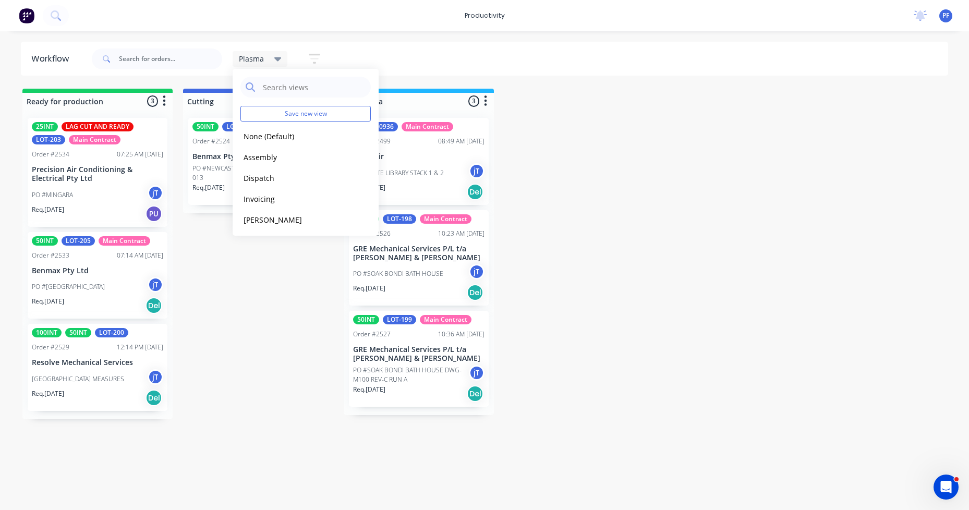
scroll to position [85, 0]
click at [713, 75] on header "Workflow Plasma Save new view None (Default) edit Assembly edit Dispatch edit I…" at bounding box center [484, 59] width 927 height 34
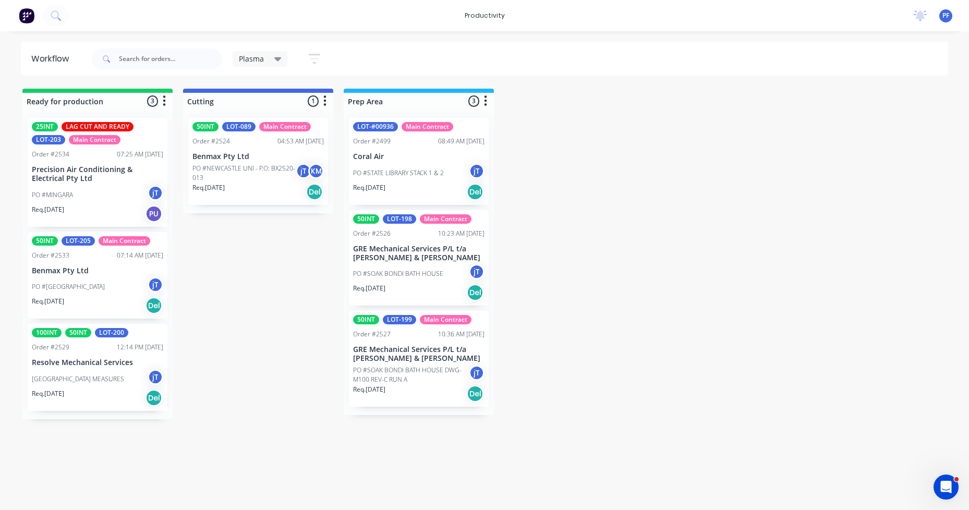
click at [713, 75] on header "Workflow Plasma Save new view None (Default) edit Assembly edit Dispatch edit I…" at bounding box center [484, 59] width 927 height 34
click at [104, 353] on div "100INT 50INT LOT-200 Order #2529 12:14 PM [DATE] Resolve Mechanical Services [G…" at bounding box center [98, 367] width 140 height 87
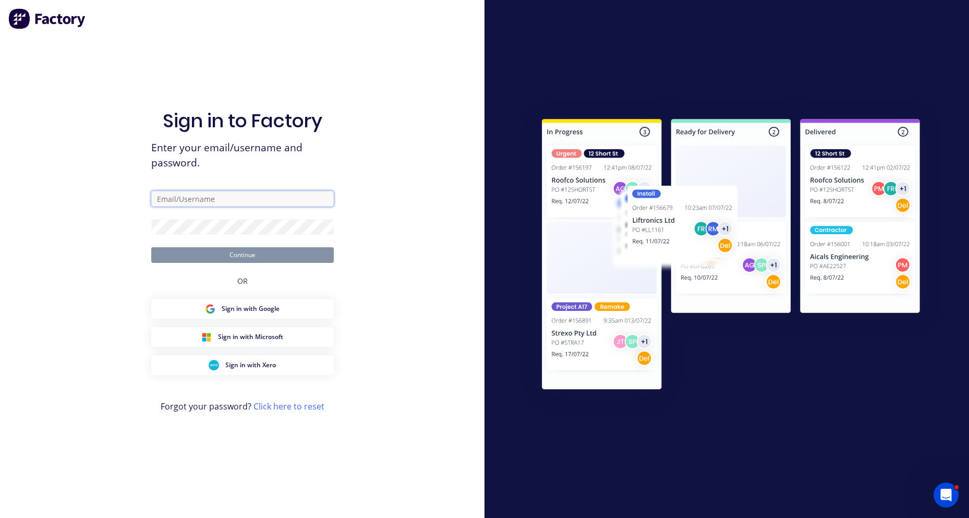
type input "[EMAIL_ADDRESS][DOMAIN_NAME]"
click at [244, 258] on button "Continue" at bounding box center [242, 255] width 182 height 16
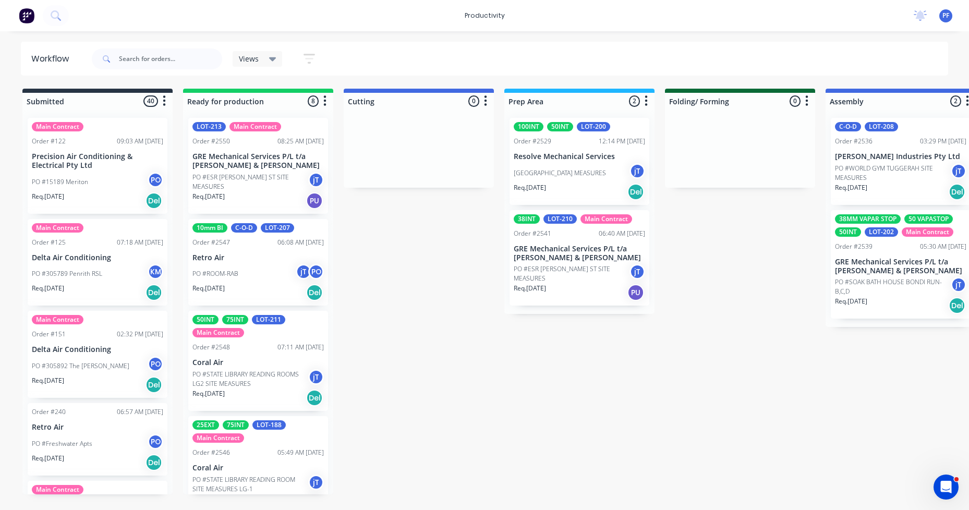
click at [574, 142] on div "Order #2529 12:14 PM [DATE]" at bounding box center [578, 141] width 131 height 9
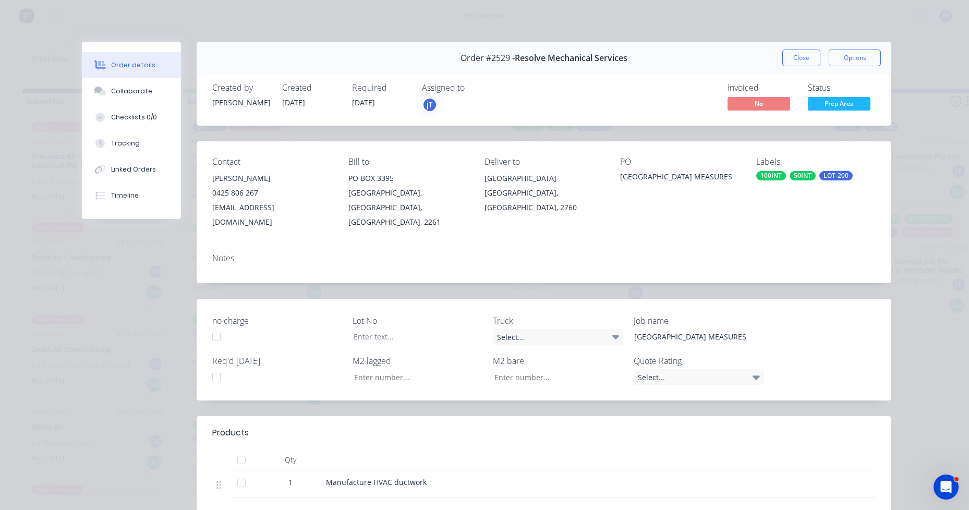
type input "33.04"
type input "6.32"
click at [823, 179] on div "LOT-200" at bounding box center [835, 175] width 33 height 9
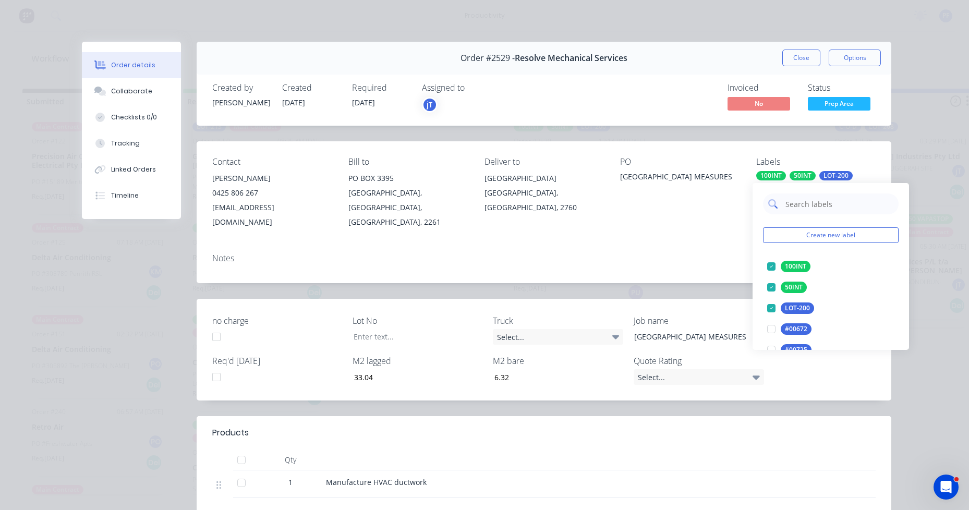
click at [822, 200] on input "text" at bounding box center [838, 203] width 109 height 21
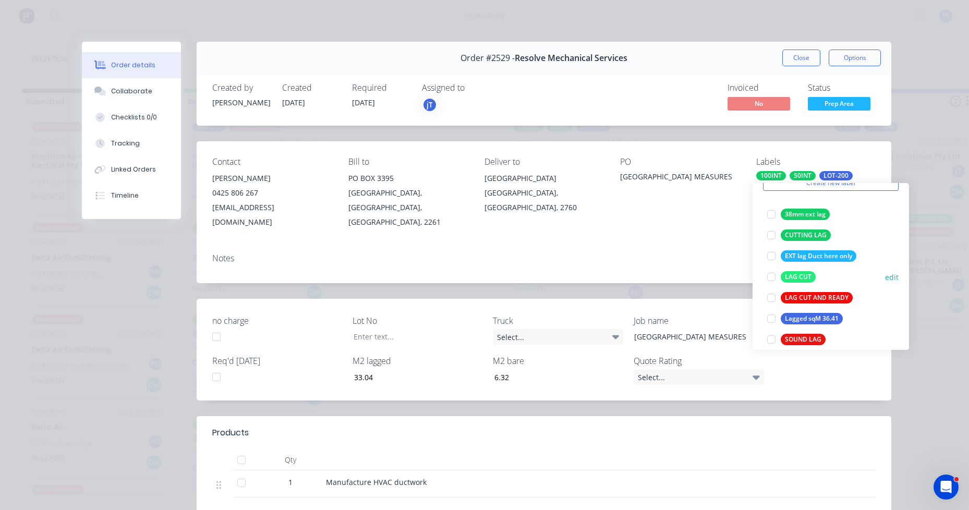
type input "LAG"
click at [807, 275] on div "LAG CUT" at bounding box center [797, 276] width 35 height 11
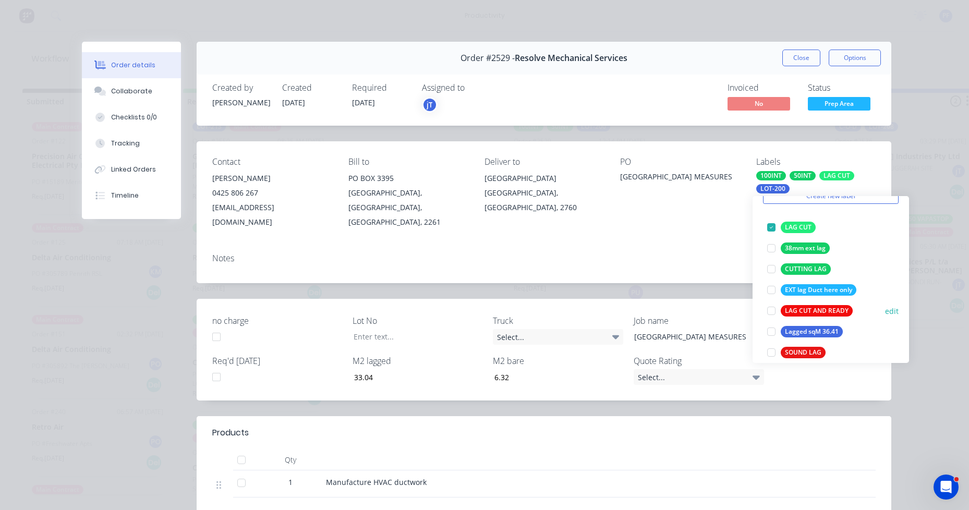
click at [796, 316] on div "LAG CUT AND READY" at bounding box center [816, 310] width 72 height 11
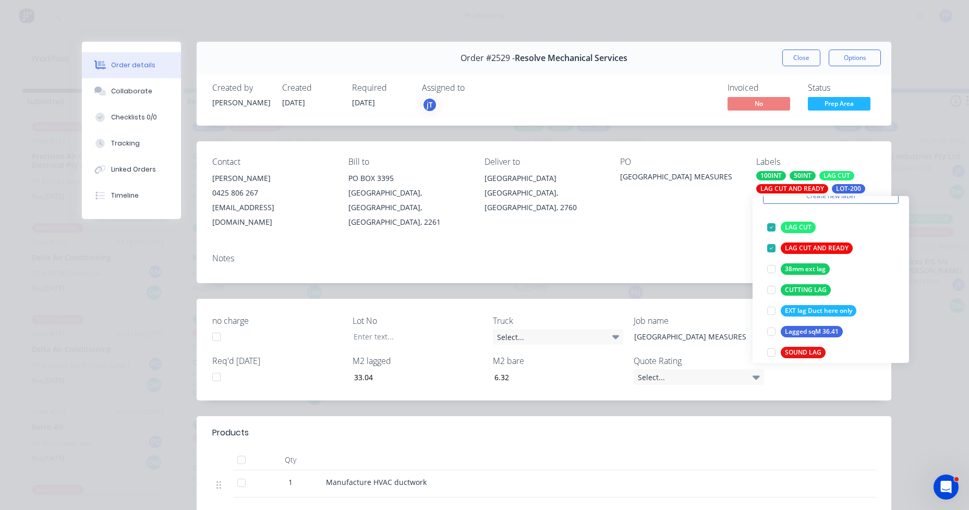
click at [835, 172] on div "LAG CUT" at bounding box center [836, 175] width 35 height 9
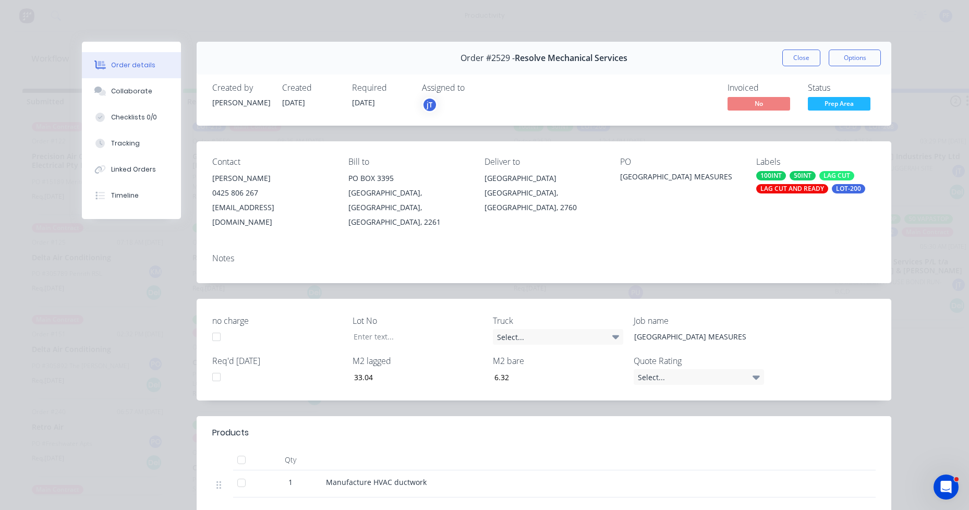
click at [833, 179] on div "LAG CUT" at bounding box center [836, 175] width 35 height 9
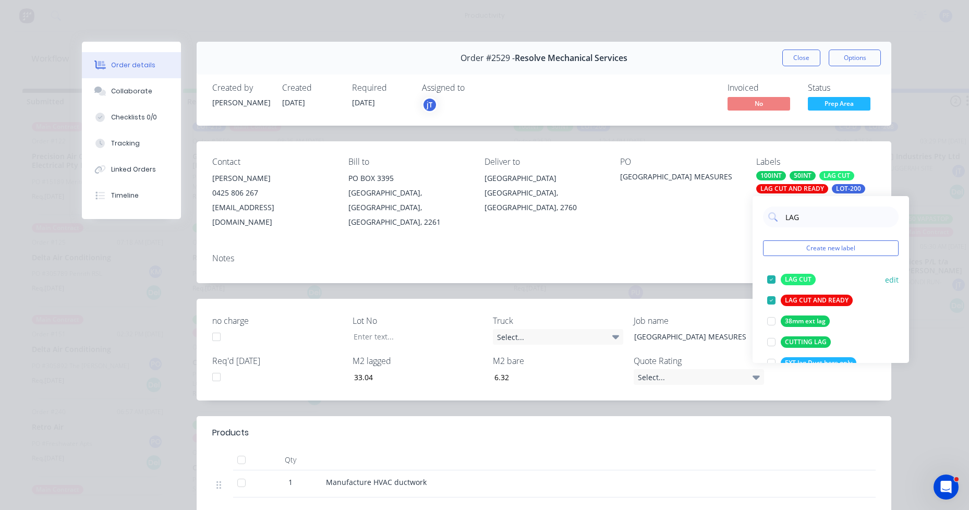
click at [788, 284] on div "LAG CUT" at bounding box center [797, 279] width 35 height 11
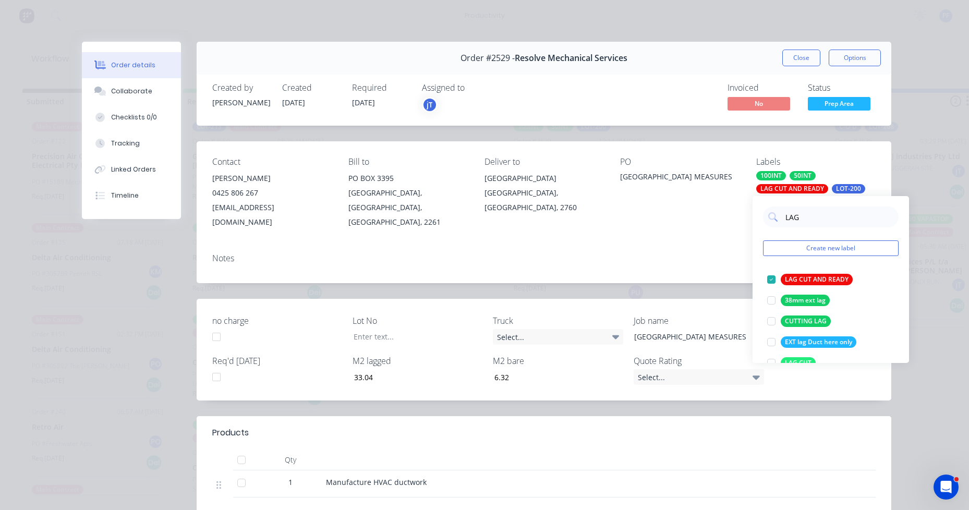
scroll to position [0, 0]
drag, startPoint x: 702, startPoint y: 247, endPoint x: 758, endPoint y: 204, distance: 71.4
click at [702, 253] on div "Notes" at bounding box center [543, 258] width 663 height 10
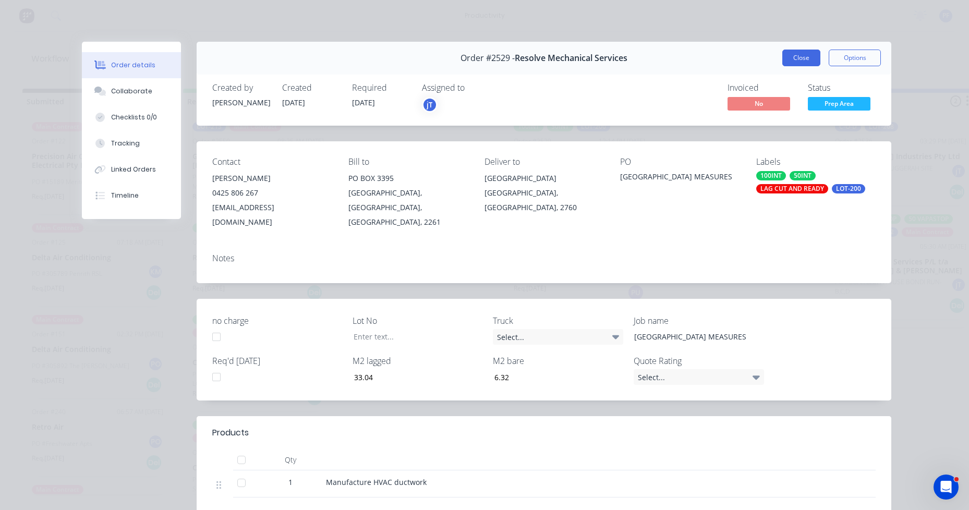
click at [792, 55] on button "Close" at bounding box center [801, 58] width 38 height 17
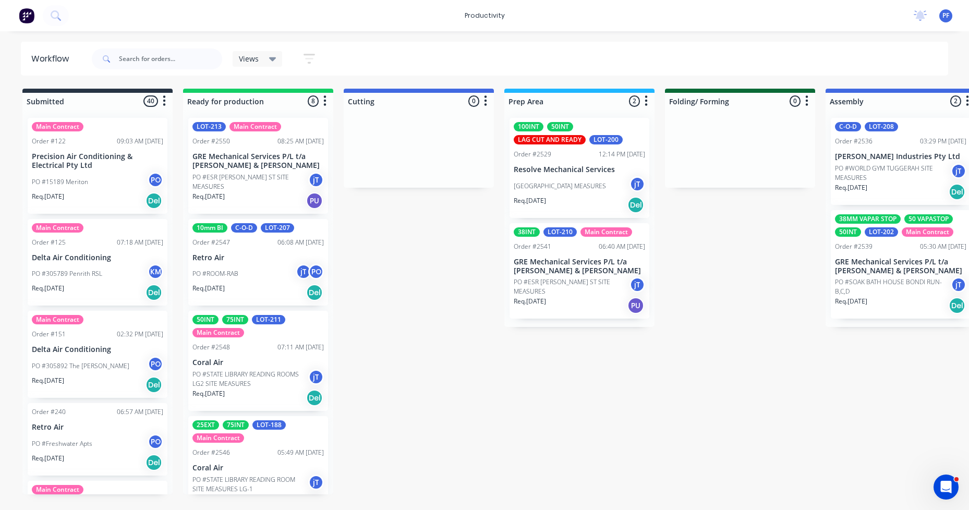
click at [518, 157] on div "Order #2529" at bounding box center [532, 154] width 38 height 9
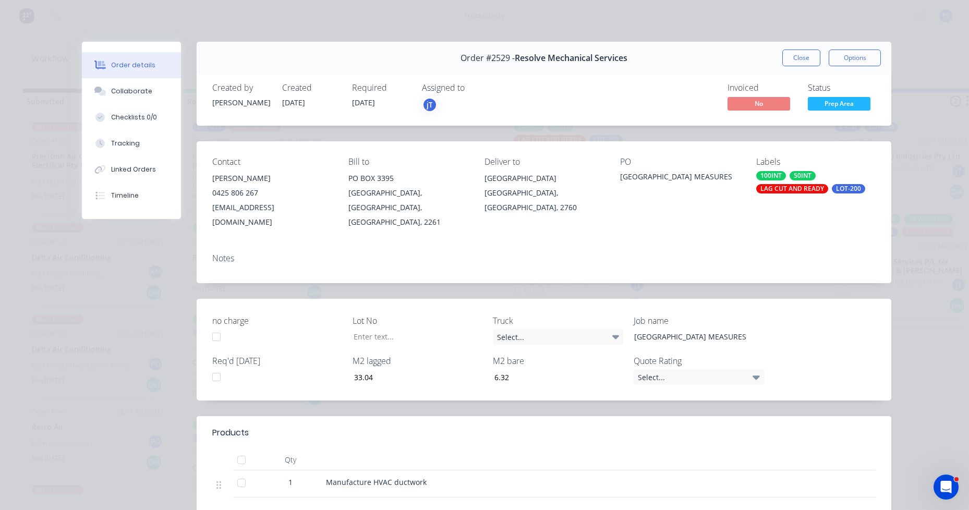
click at [806, 61] on button "Close" at bounding box center [801, 58] width 38 height 17
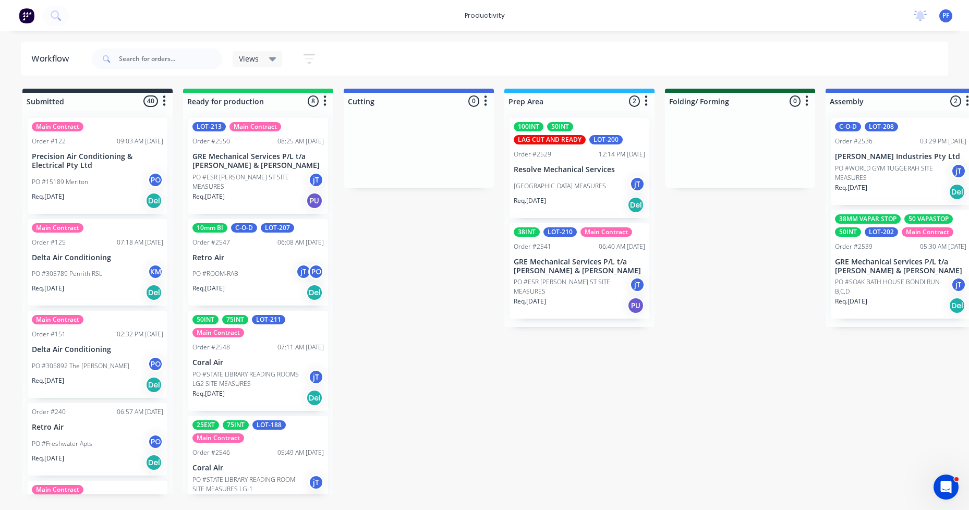
scroll to position [1505, 0]
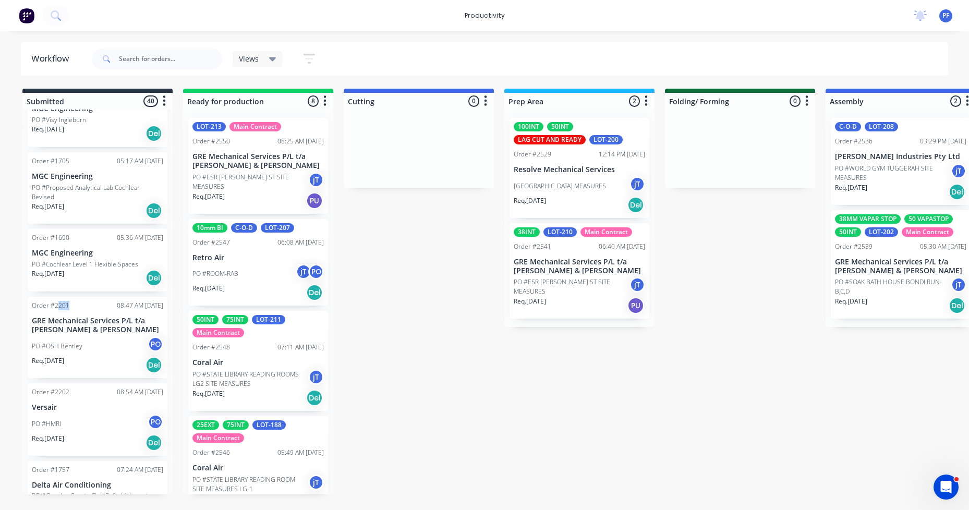
click at [597, 262] on p "GRE Mechanical Services P/L t/a [PERSON_NAME] & [PERSON_NAME]" at bounding box center [578, 267] width 131 height 18
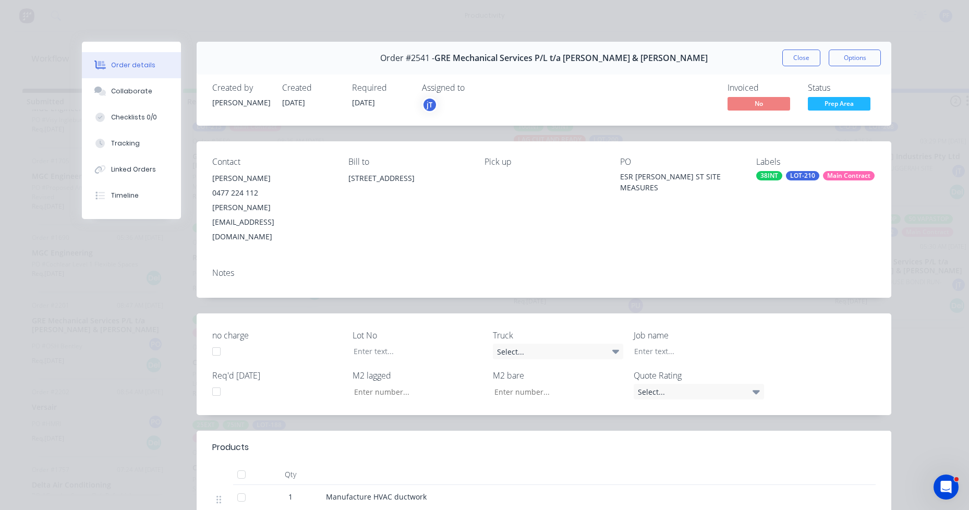
click at [831, 179] on div "Main Contract" at bounding box center [849, 175] width 52 height 9
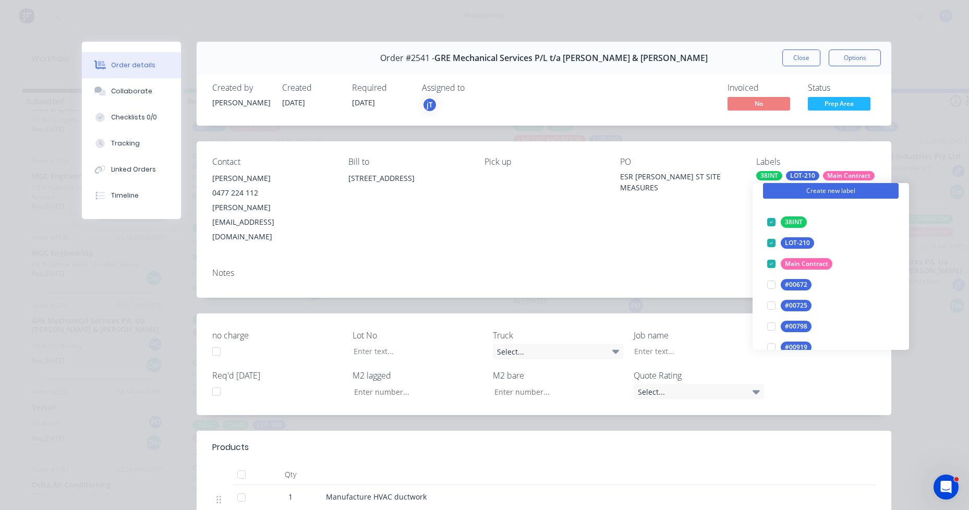
scroll to position [0, 0]
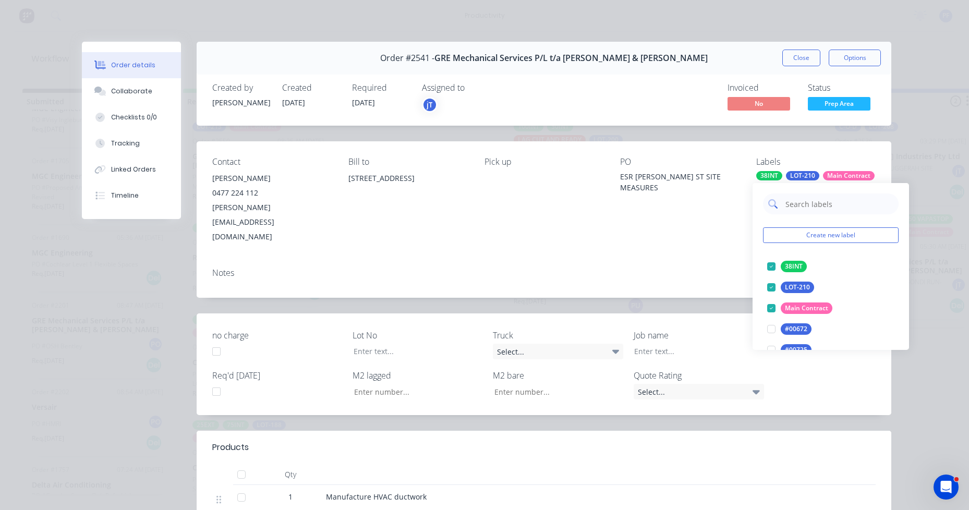
click at [792, 202] on input "text" at bounding box center [838, 203] width 109 height 21
type input "LAG"
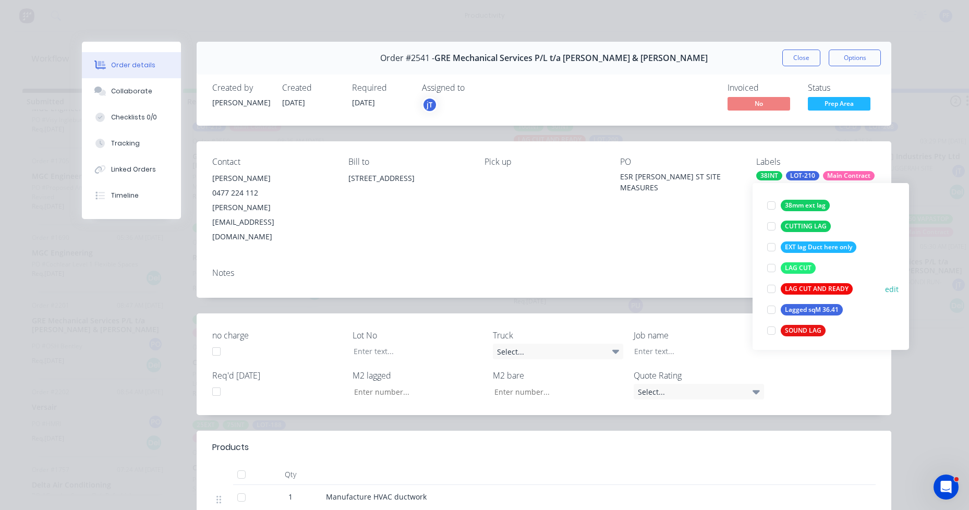
scroll to position [63, 0]
click at [805, 287] on div "LAG CUT AND READY" at bounding box center [816, 286] width 72 height 11
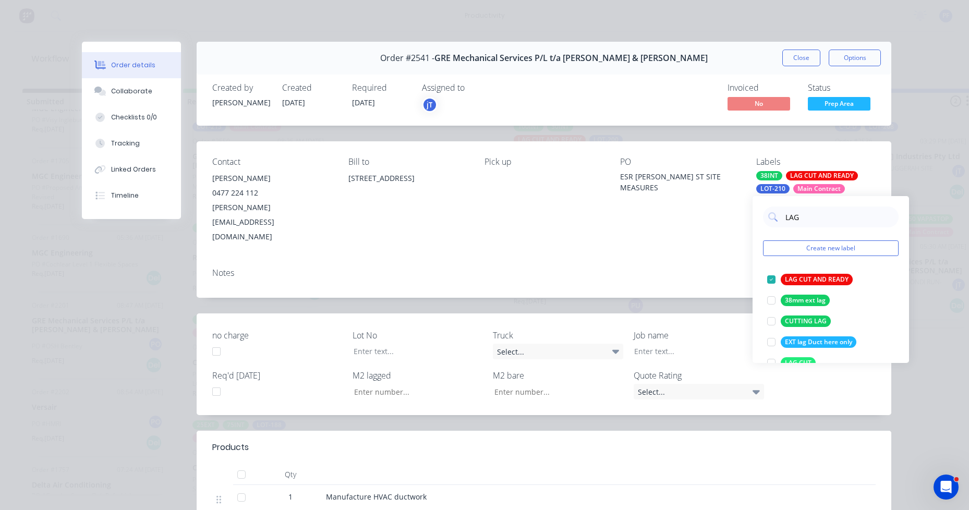
click at [715, 225] on div "Contact [PERSON_NAME] 0477 224 112 [PERSON_NAME][EMAIL_ADDRESS][DOMAIN_NAME] Bi…" at bounding box center [544, 200] width 694 height 118
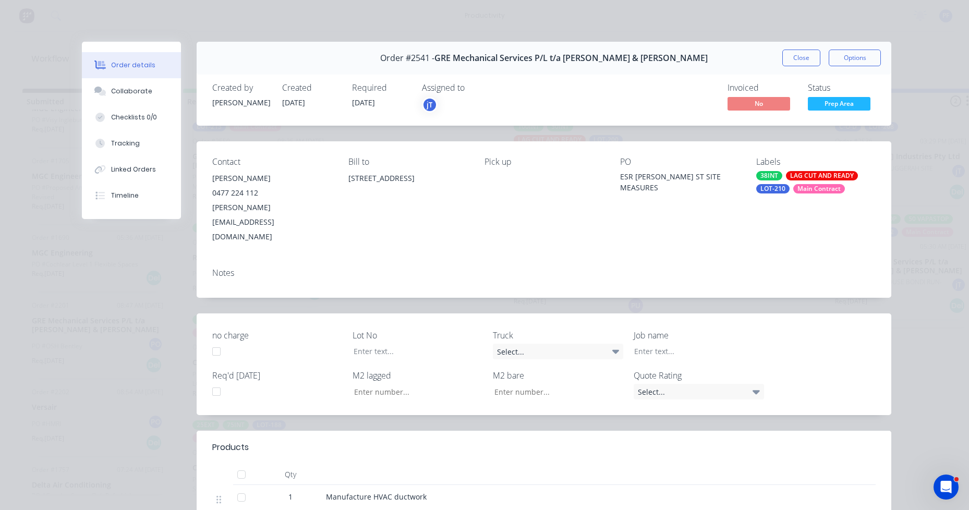
drag, startPoint x: 792, startPoint y: 64, endPoint x: 781, endPoint y: 67, distance: 10.9
click at [792, 65] on button "Close" at bounding box center [801, 58] width 38 height 17
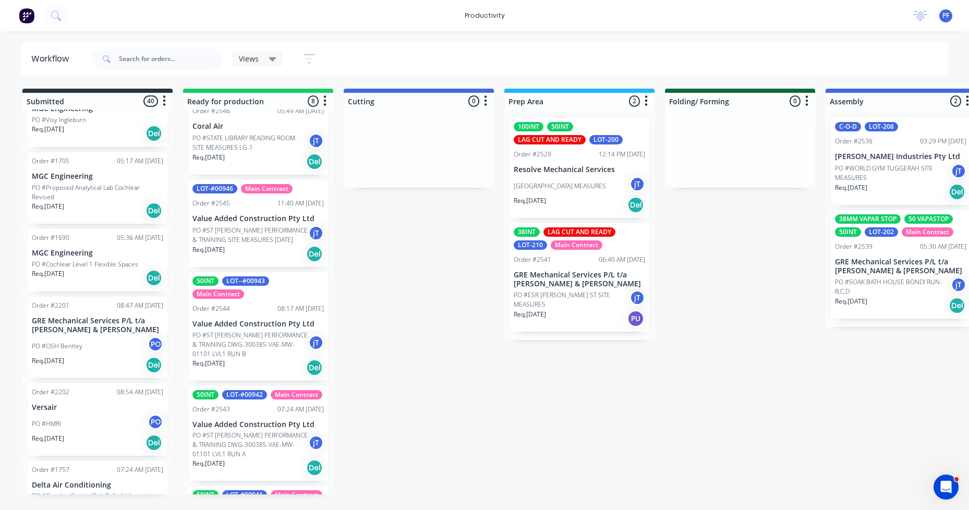
scroll to position [455, 0]
